Goal: Information Seeking & Learning: Learn about a topic

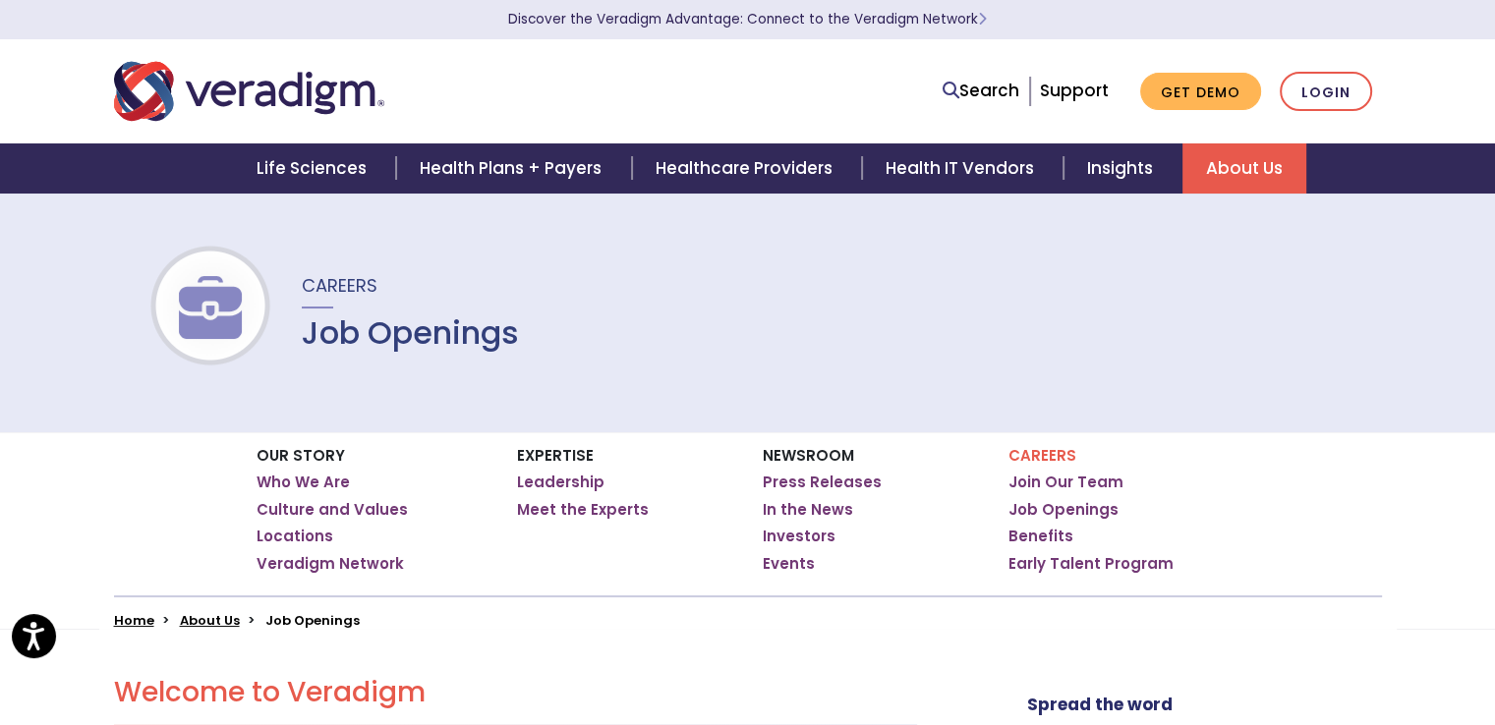
click at [1026, 452] on p "Careers" at bounding box center [1124, 456] width 231 height 18
click at [1050, 507] on link "Job Openings" at bounding box center [1064, 510] width 110 height 20
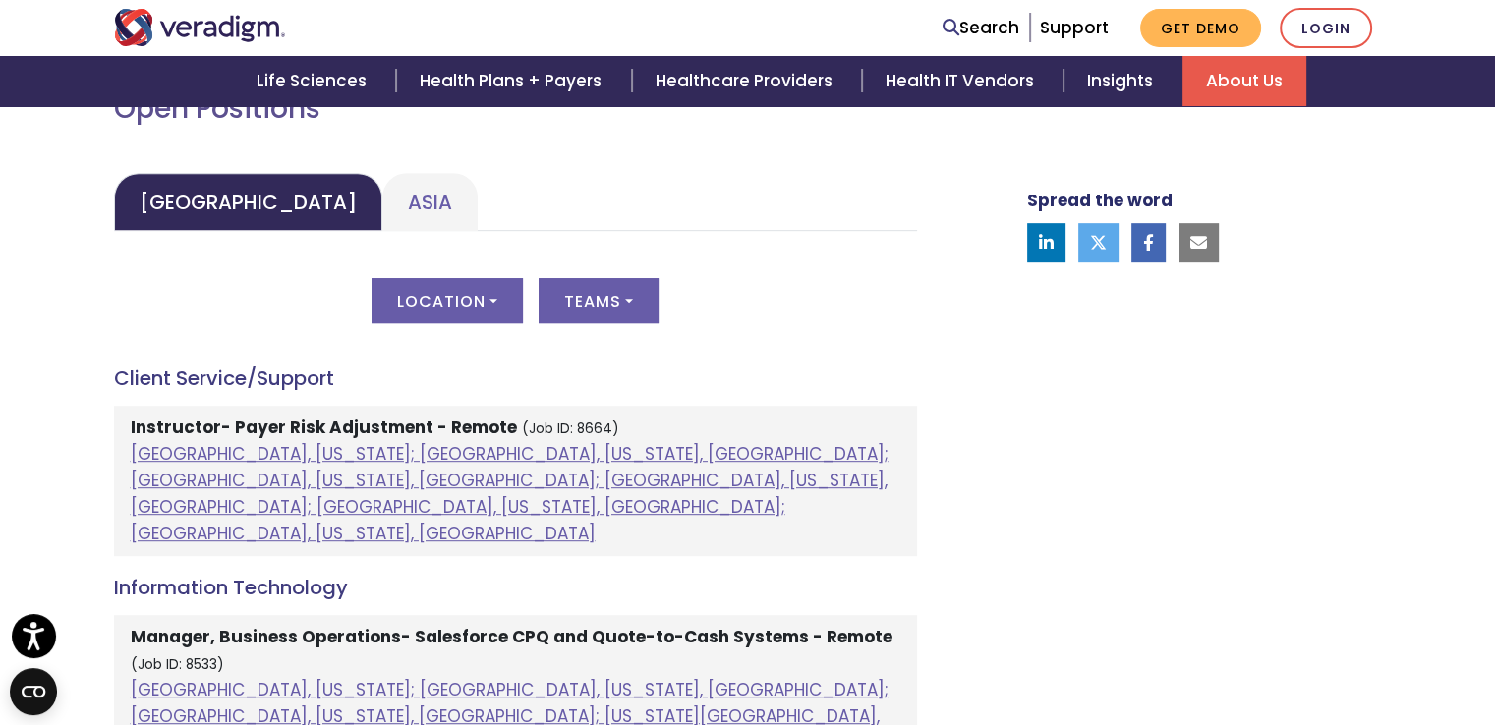
scroll to position [885, 0]
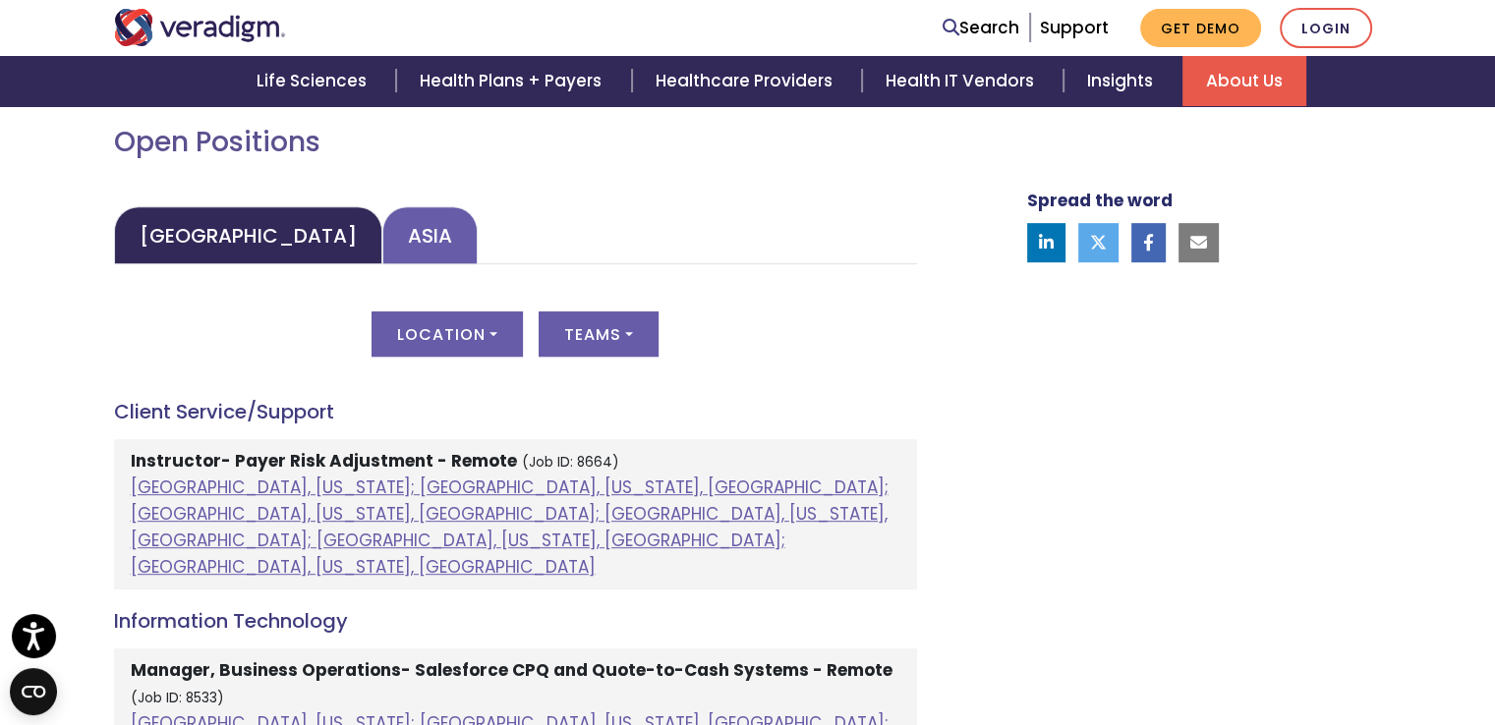
click at [382, 257] on link "Asia" at bounding box center [429, 235] width 95 height 58
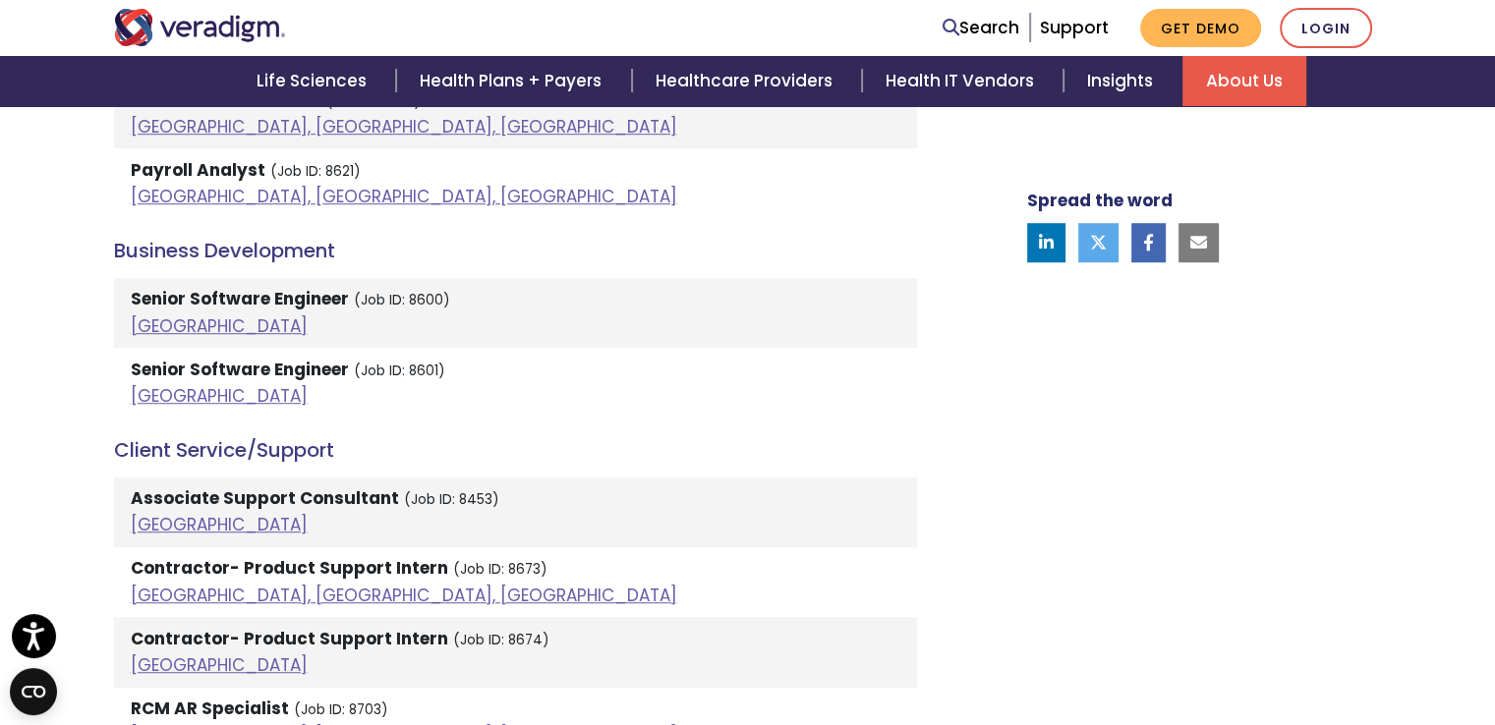
scroll to position [1278, 0]
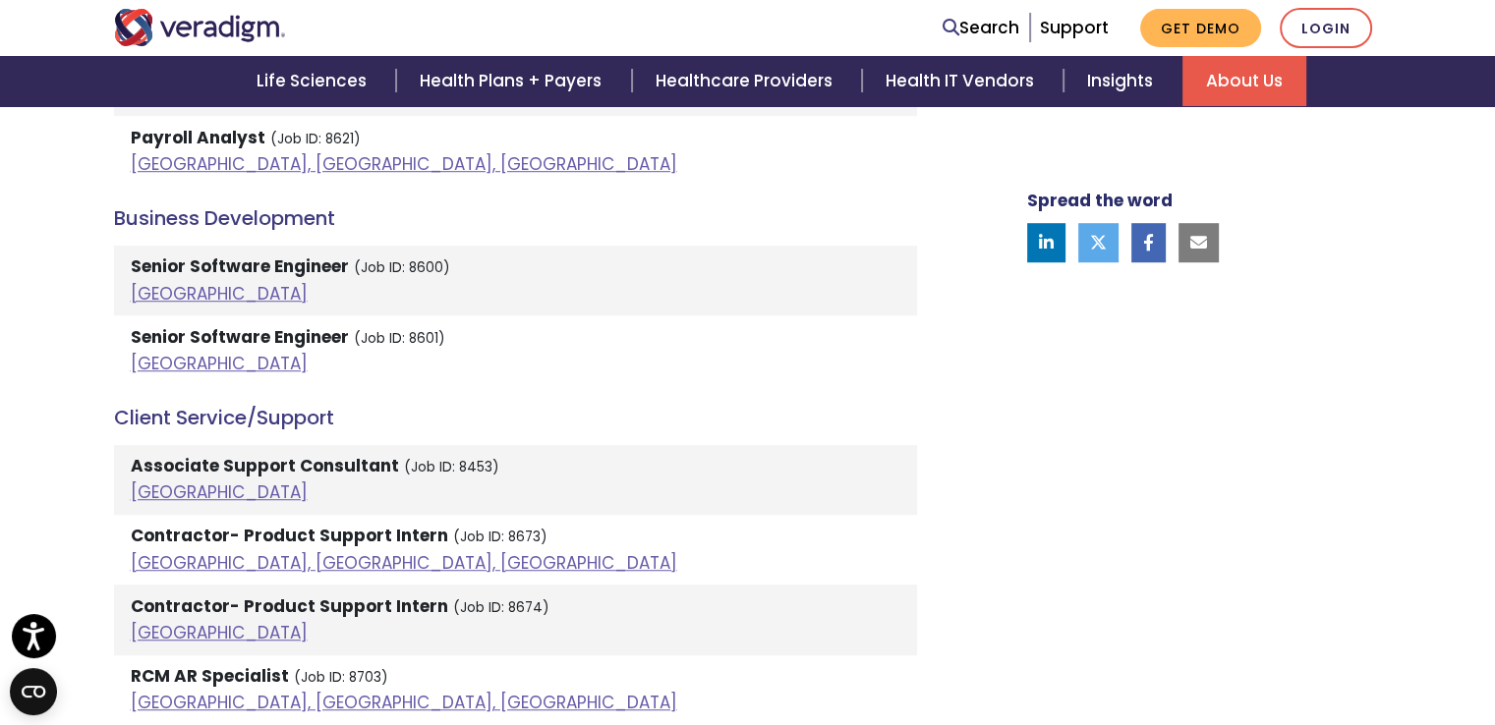
drag, startPoint x: 261, startPoint y: 267, endPoint x: 909, endPoint y: 347, distance: 653.7
click at [909, 347] on li "Senior Software Engineer (Job ID: 8601) India" at bounding box center [515, 351] width 803 height 70
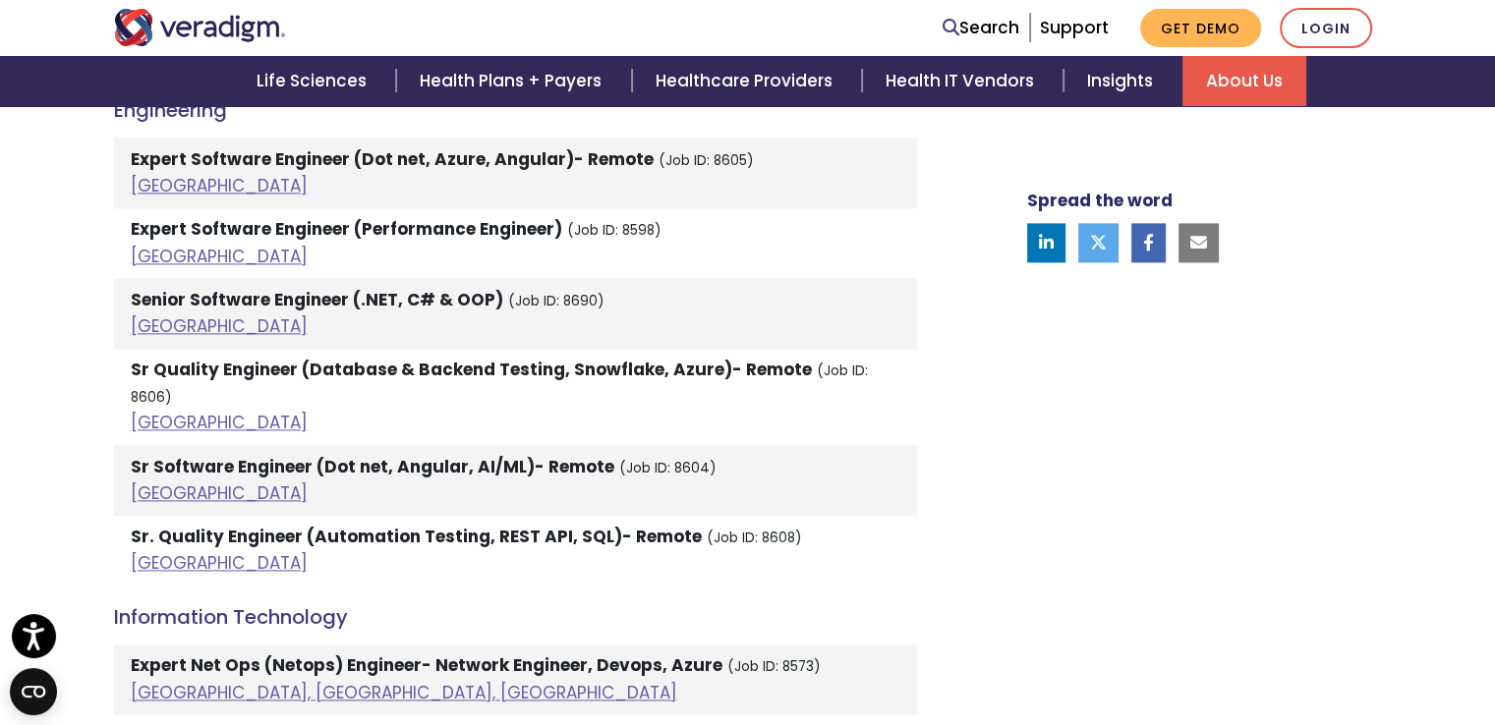
scroll to position [2654, 0]
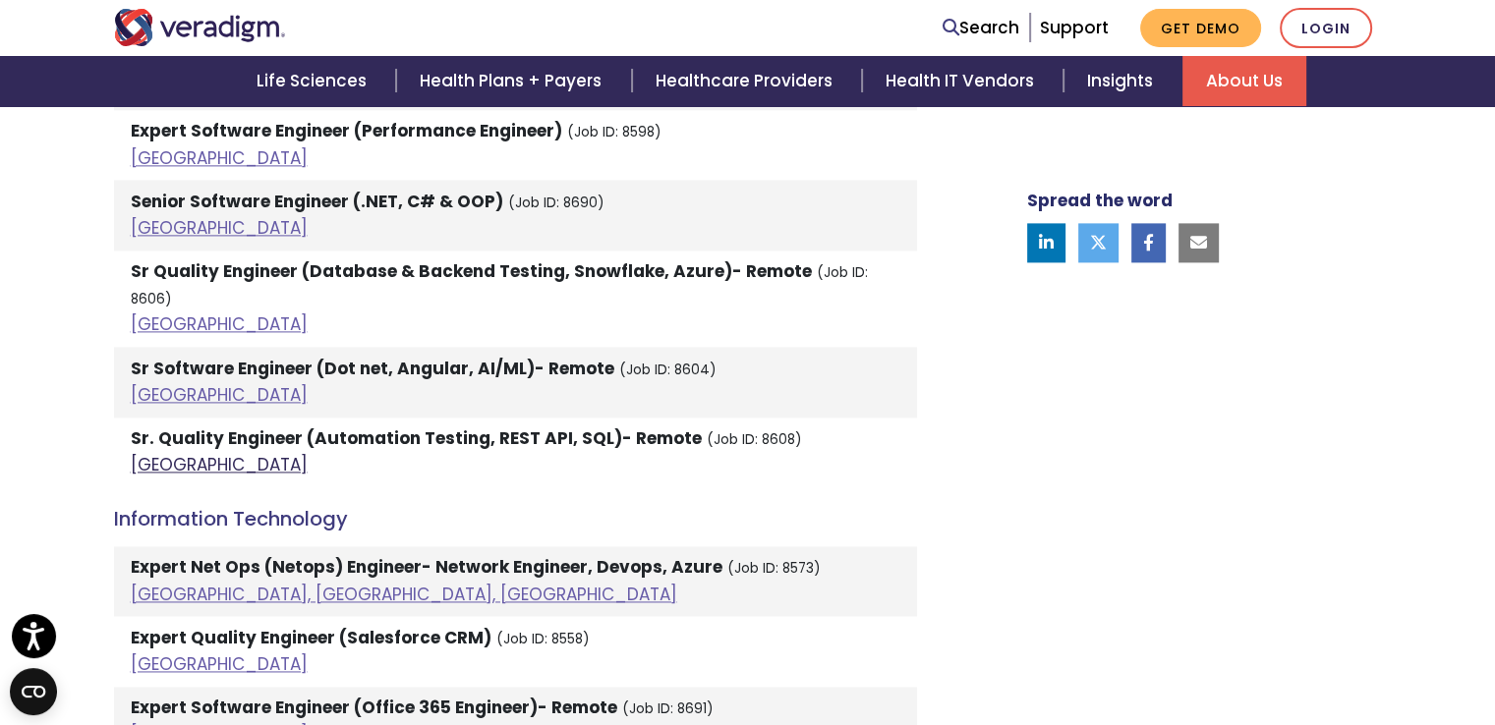
click at [152, 453] on link "[GEOGRAPHIC_DATA]" at bounding box center [219, 465] width 177 height 24
click at [150, 313] on link "[GEOGRAPHIC_DATA]" at bounding box center [219, 325] width 177 height 24
